Goal: Information Seeking & Learning: Learn about a topic

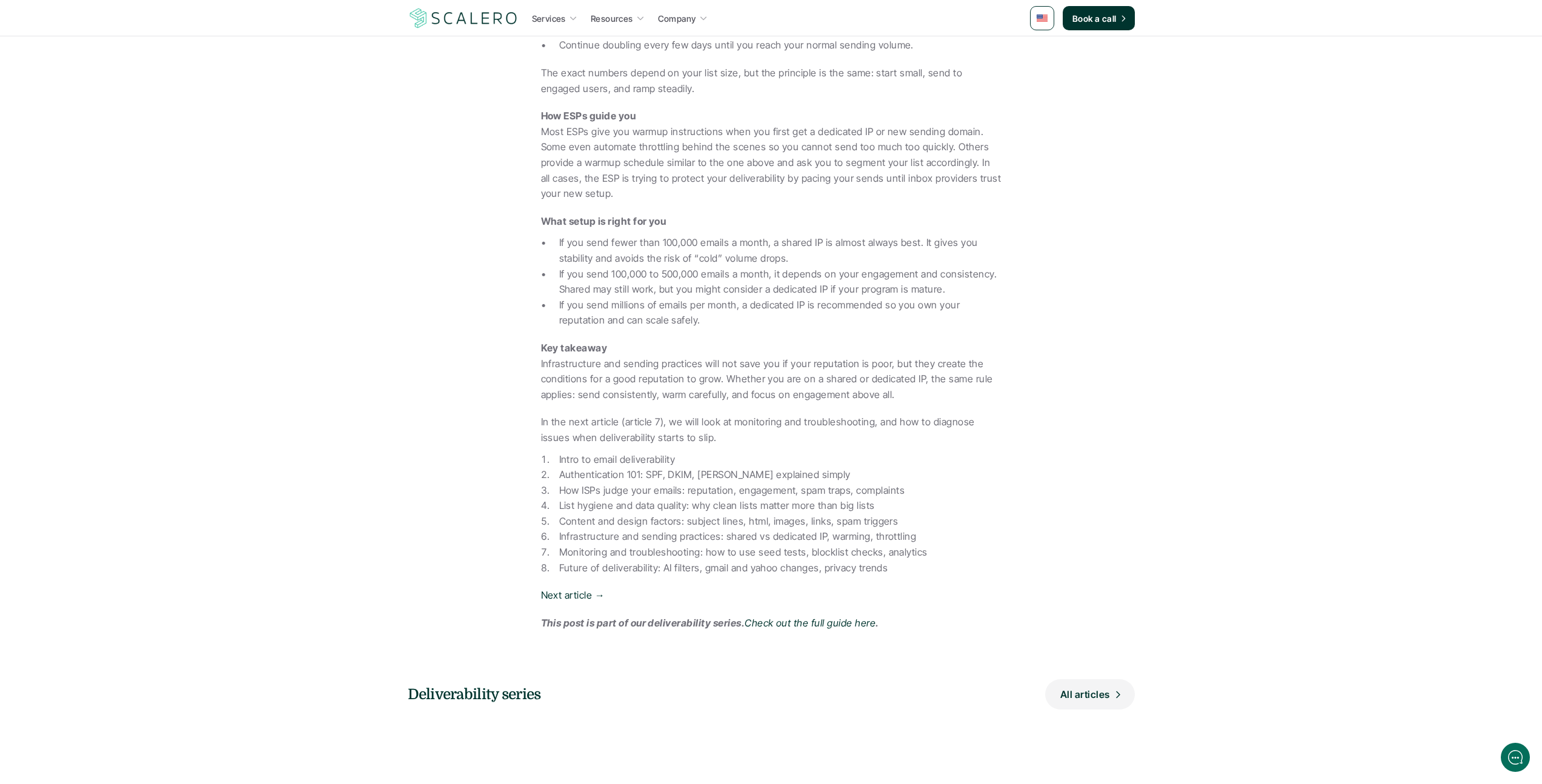
scroll to position [1126, 0]
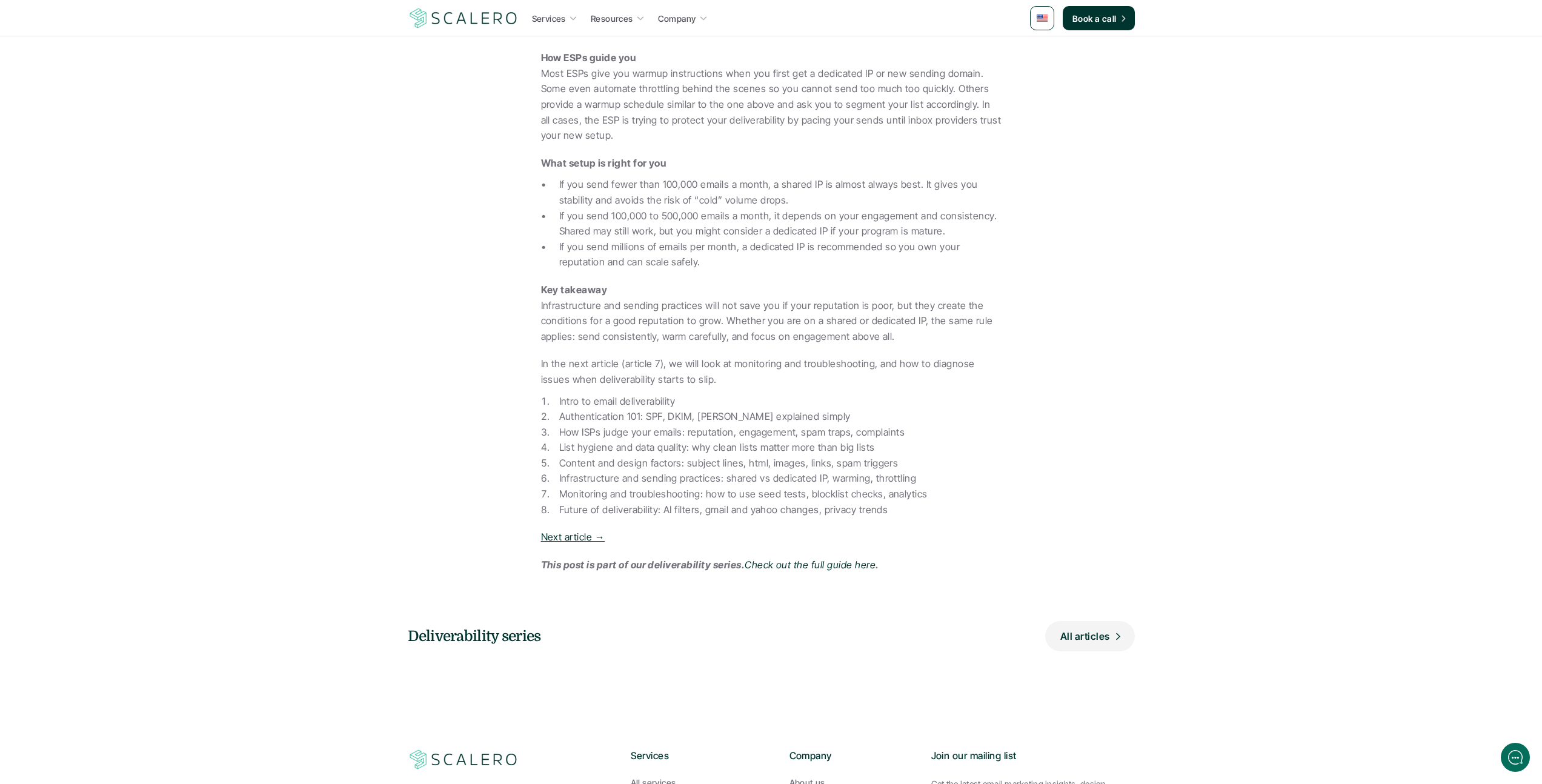
click at [599, 538] on link "Next article →" at bounding box center [574, 536] width 64 height 12
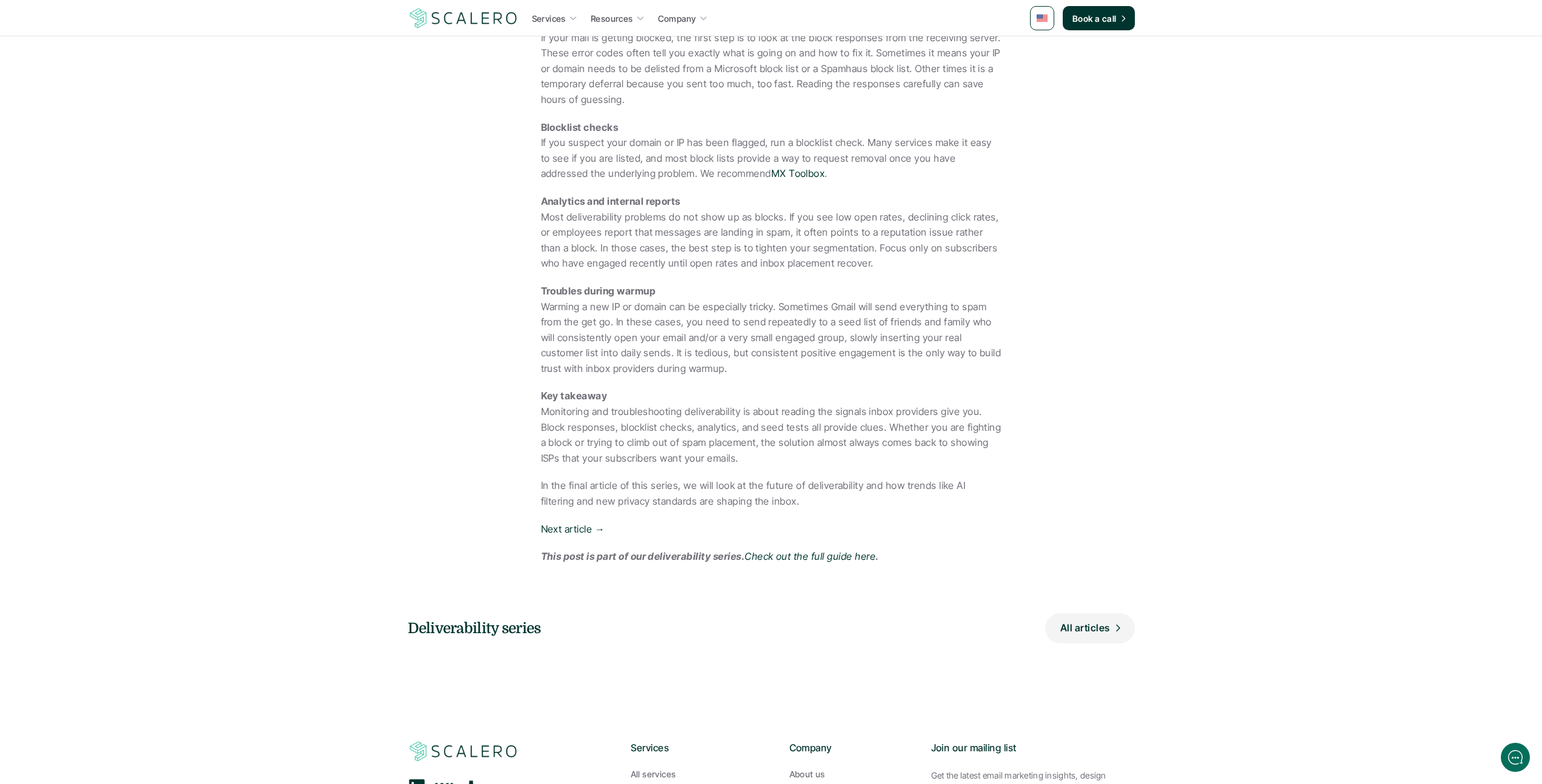
scroll to position [635, 0]
click at [584, 522] on link "Next article →" at bounding box center [574, 528] width 64 height 12
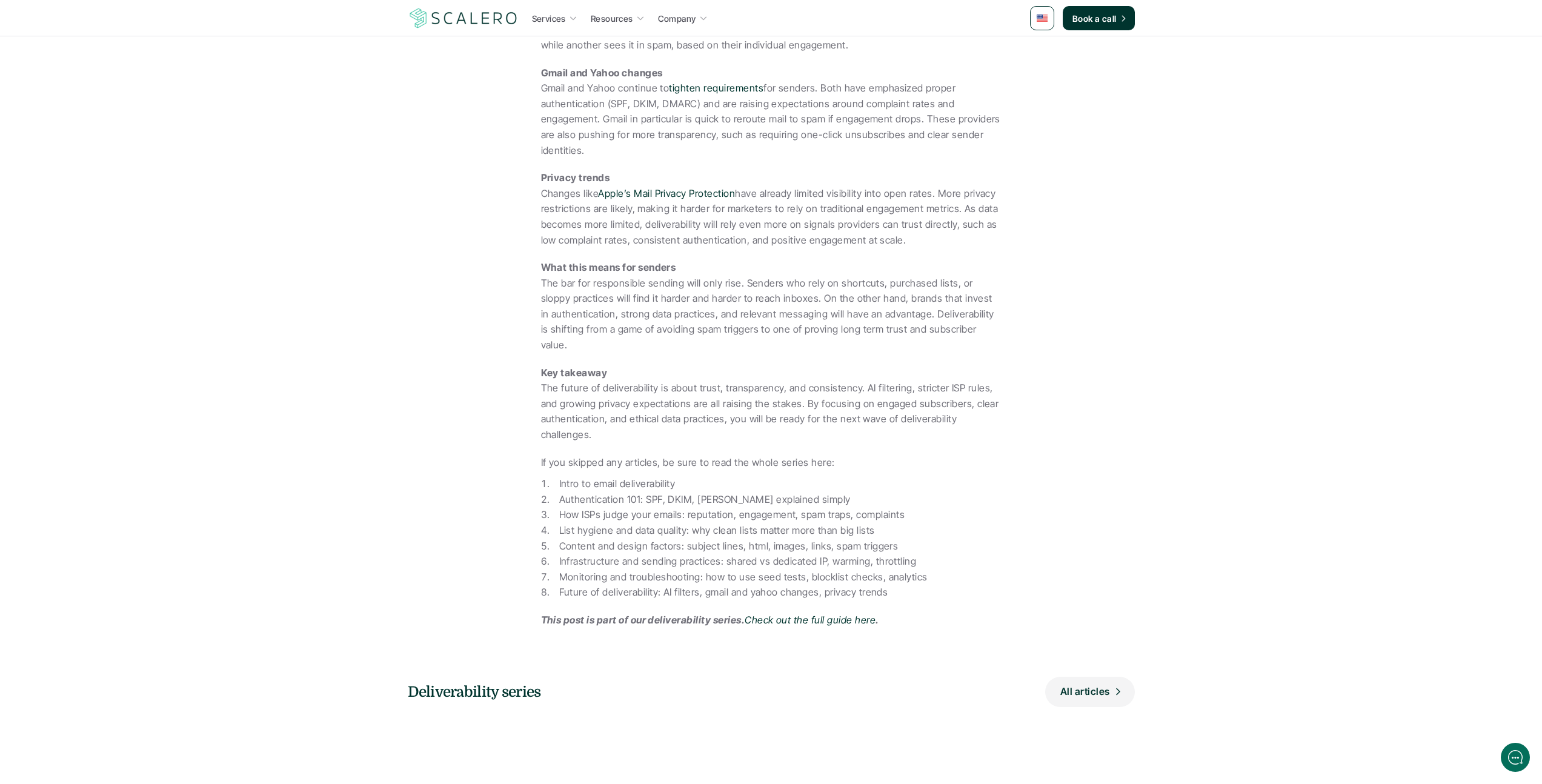
scroll to position [648, 0]
